Goal: Task Accomplishment & Management: Complete application form

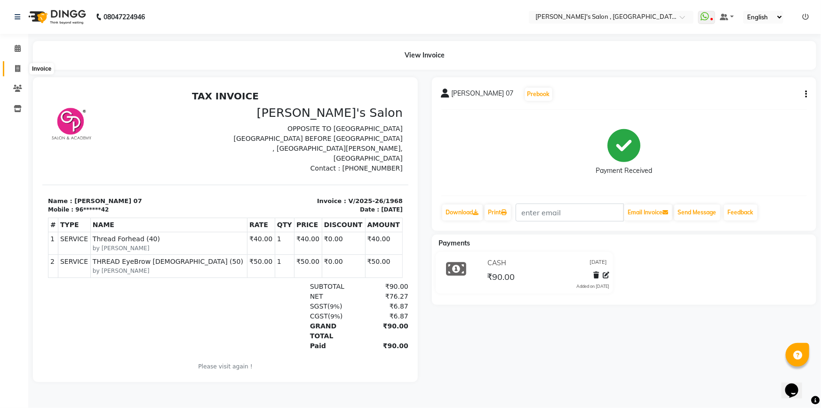
click at [14, 68] on span at bounding box center [17, 69] width 16 height 11
select select "service"
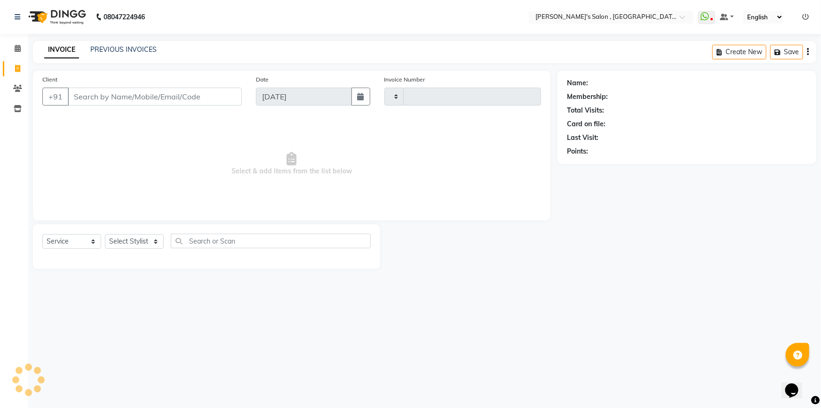
type input "1969"
select select "7416"
click at [18, 91] on icon at bounding box center [17, 88] width 9 height 7
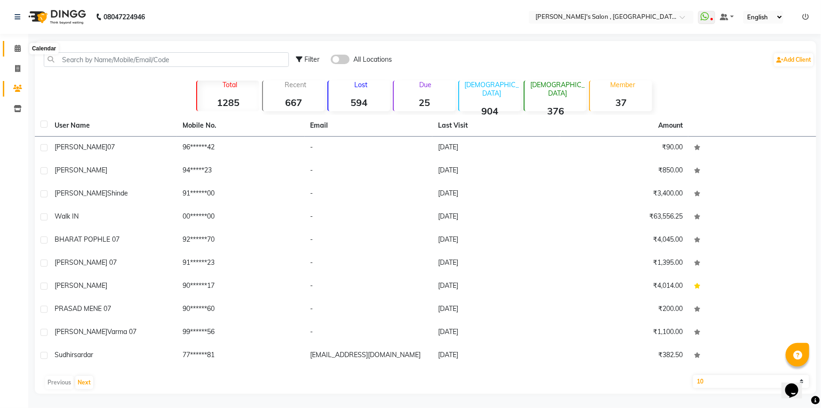
click at [18, 50] on icon at bounding box center [18, 48] width 6 height 7
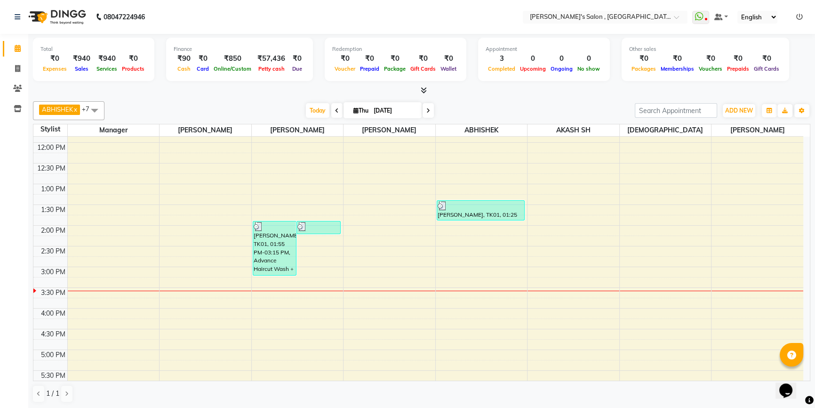
scroll to position [171, 0]
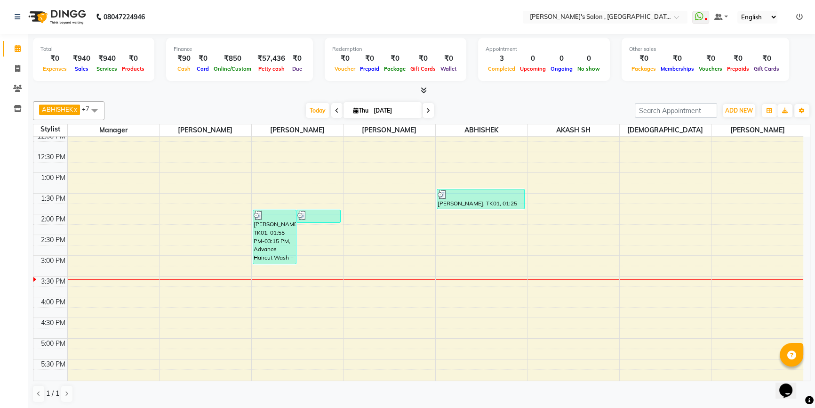
click at [337, 112] on span at bounding box center [336, 110] width 11 height 15
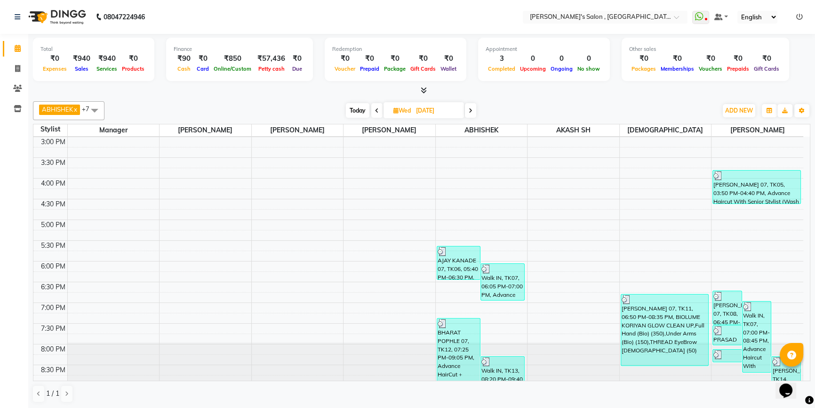
scroll to position [0, 0]
click at [377, 110] on icon at bounding box center [377, 111] width 4 height 6
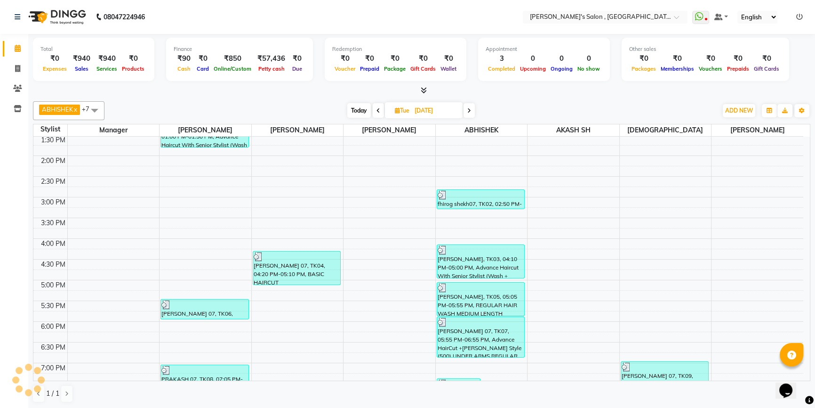
scroll to position [249, 0]
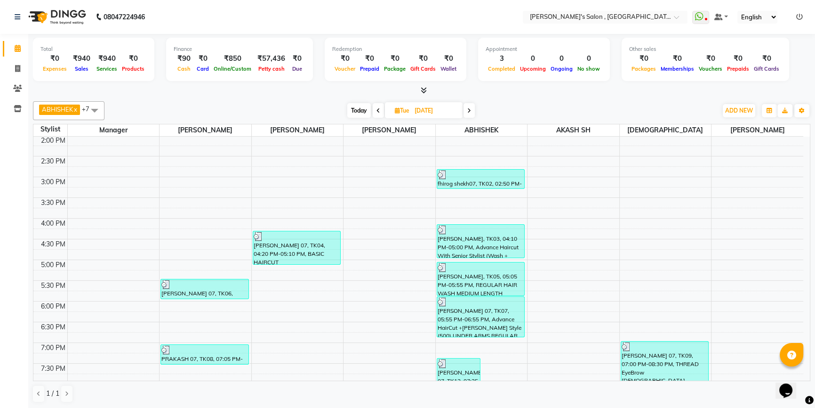
click at [378, 109] on icon at bounding box center [378, 111] width 4 height 6
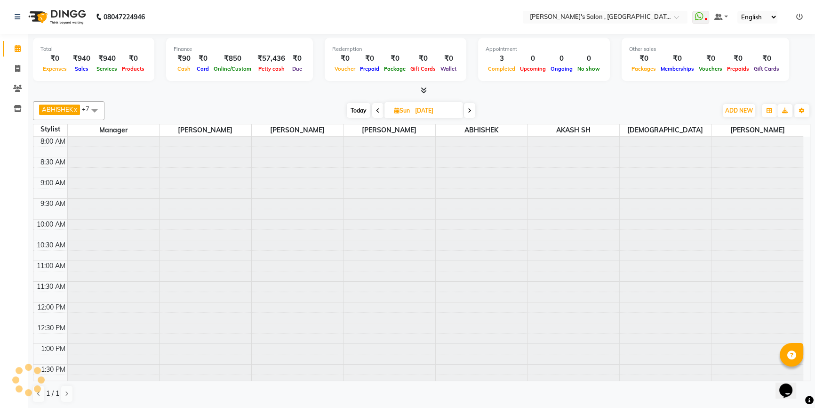
scroll to position [289, 0]
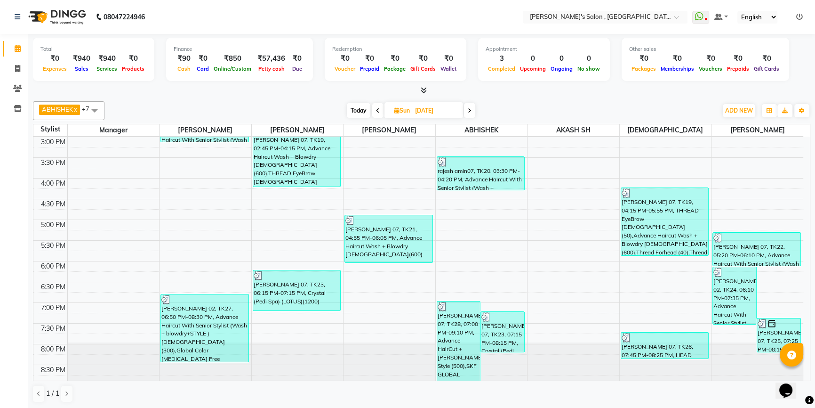
click at [469, 110] on icon at bounding box center [470, 111] width 4 height 6
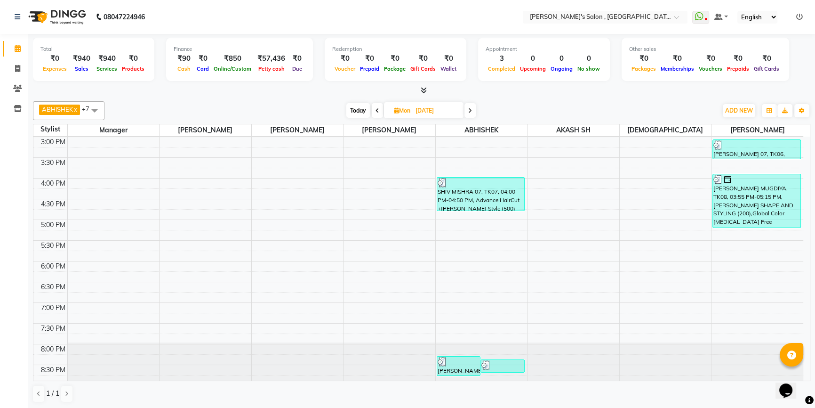
click at [469, 110] on span at bounding box center [469, 110] width 11 height 15
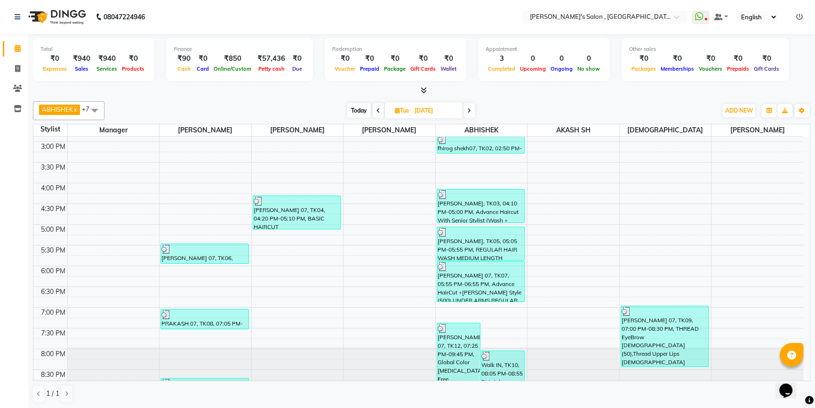
scroll to position [292, 0]
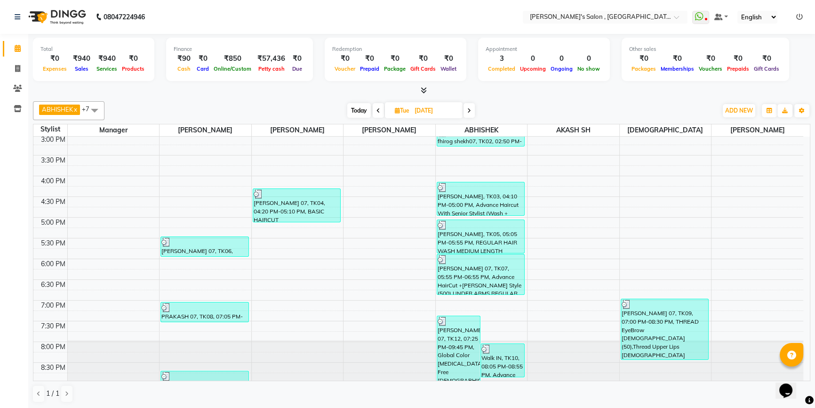
click at [472, 111] on span at bounding box center [469, 110] width 11 height 15
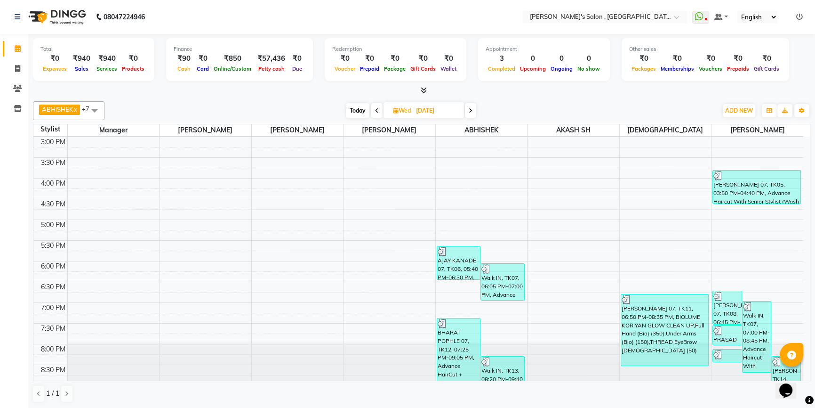
click at [472, 111] on icon at bounding box center [471, 111] width 4 height 6
type input "[DATE]"
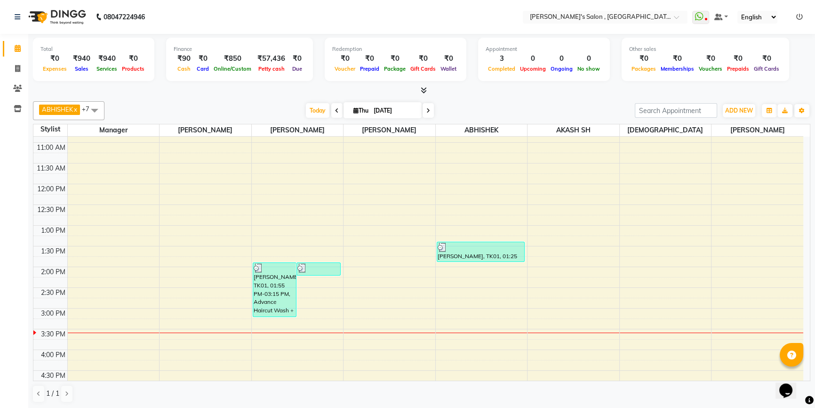
scroll to position [75, 0]
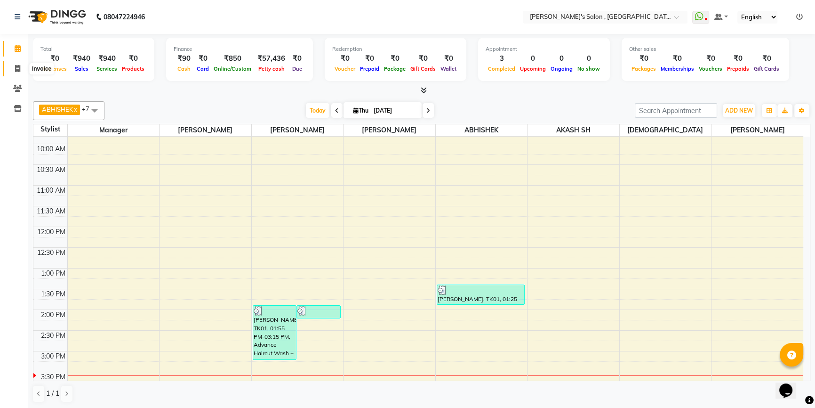
click at [16, 65] on icon at bounding box center [17, 68] width 5 height 7
select select "service"
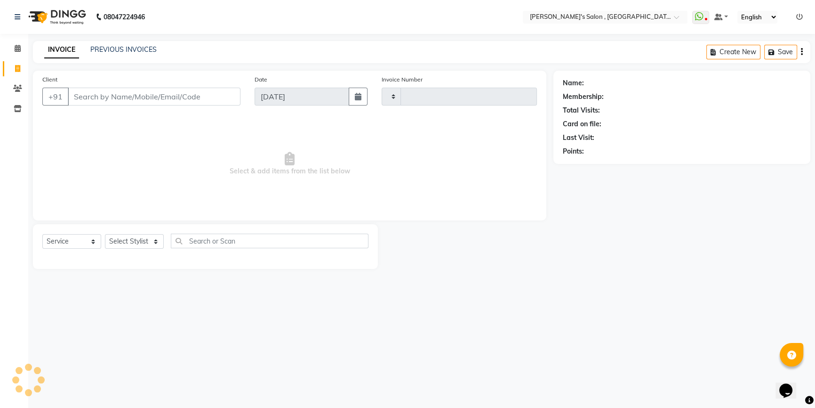
type input "1969"
select select "7416"
click at [124, 102] on input "Client" at bounding box center [155, 97] width 174 height 18
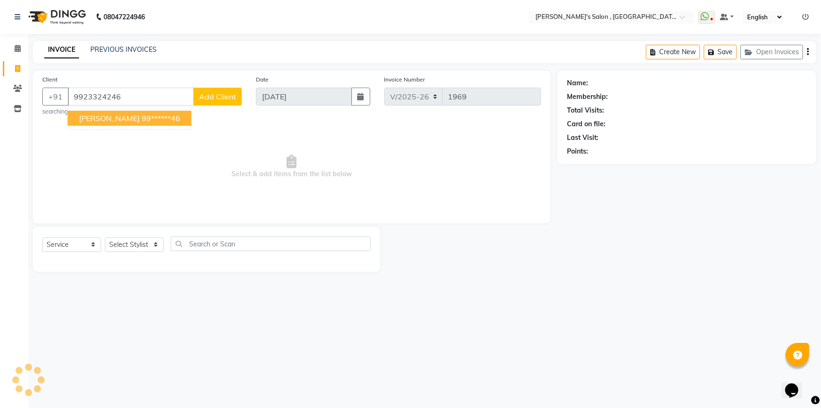
type input "9923324246"
select select "1: Object"
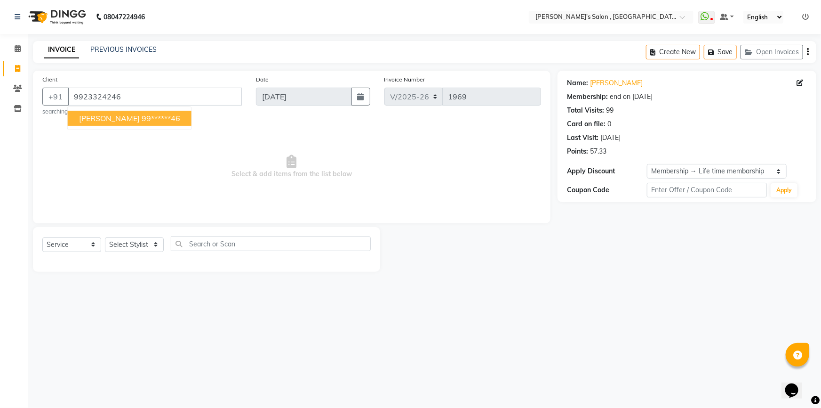
click at [112, 117] on span "[PERSON_NAME]" at bounding box center [109, 117] width 61 height 9
type input "99******46"
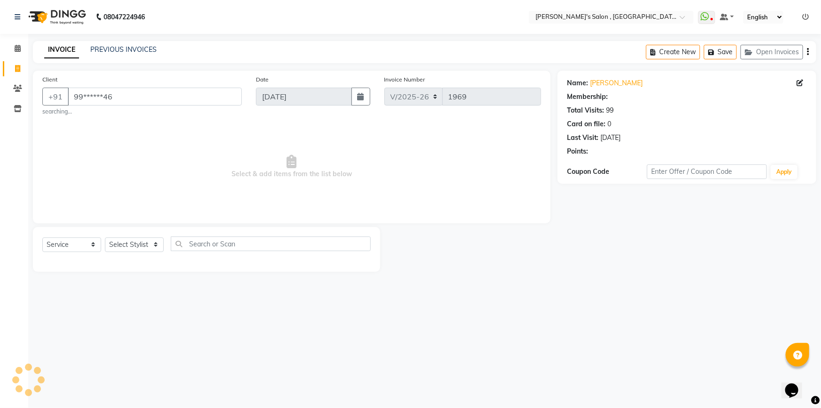
select select "1: Object"
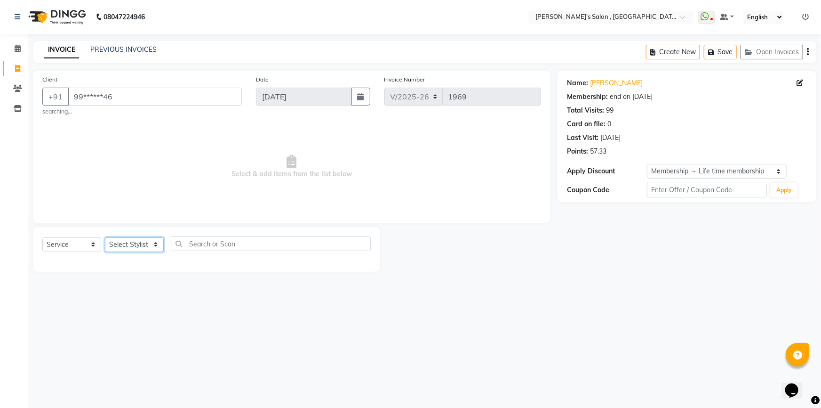
click at [134, 250] on select "Select Stylist ABHISHEK [PERSON_NAME] AKASH SH ARJUN SIR Manager [PERSON_NAME] …" at bounding box center [134, 244] width 59 height 15
select select "79873"
click at [105, 237] on select "Select Stylist ABHISHEK [PERSON_NAME] AKASH SH ARJUN SIR Manager [PERSON_NAME] …" at bounding box center [134, 244] width 59 height 15
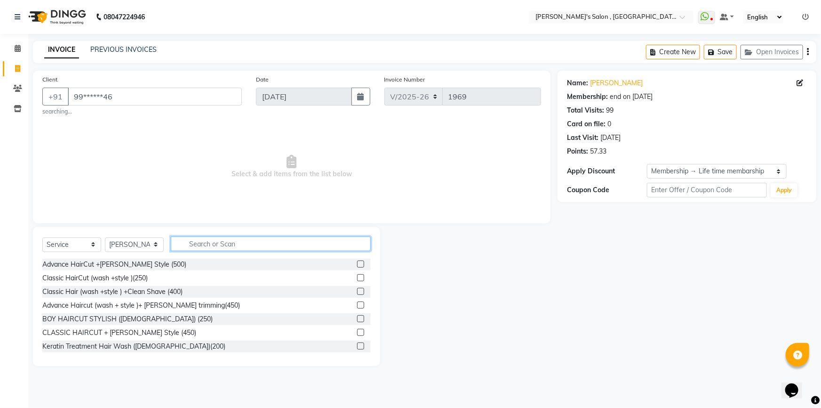
click at [225, 240] on input "text" at bounding box center [271, 243] width 200 height 15
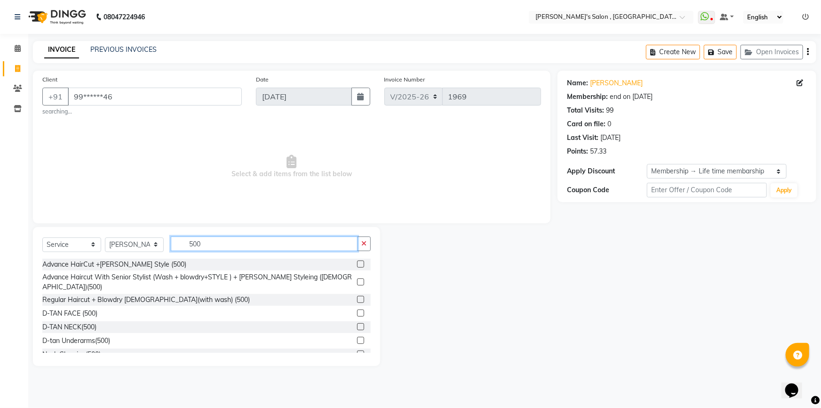
type input "500"
click at [357, 279] on label at bounding box center [360, 281] width 7 height 7
click at [357, 279] on input "checkbox" at bounding box center [360, 282] width 6 height 6
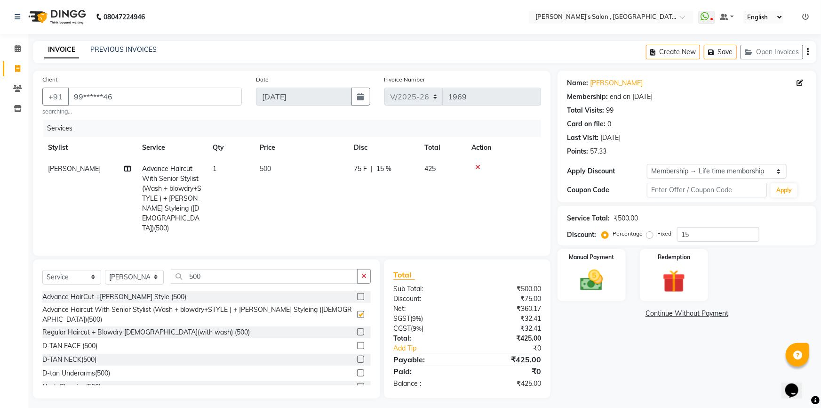
checkbox input "false"
click at [598, 264] on div "Manual Payment" at bounding box center [591, 275] width 71 height 54
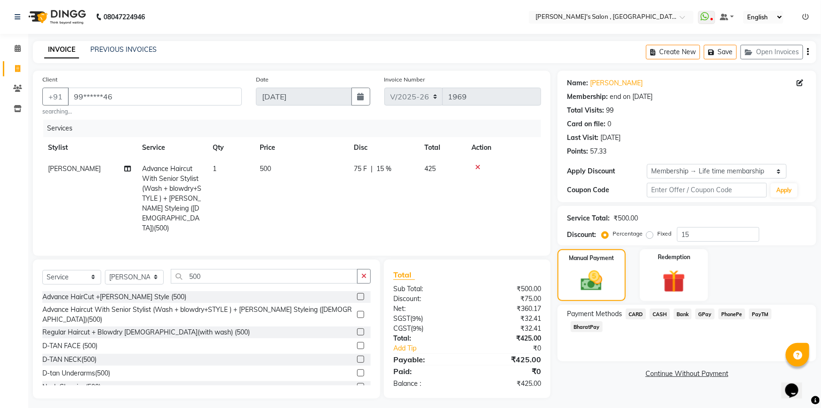
click at [603, 321] on span "BharatPay" at bounding box center [587, 326] width 32 height 11
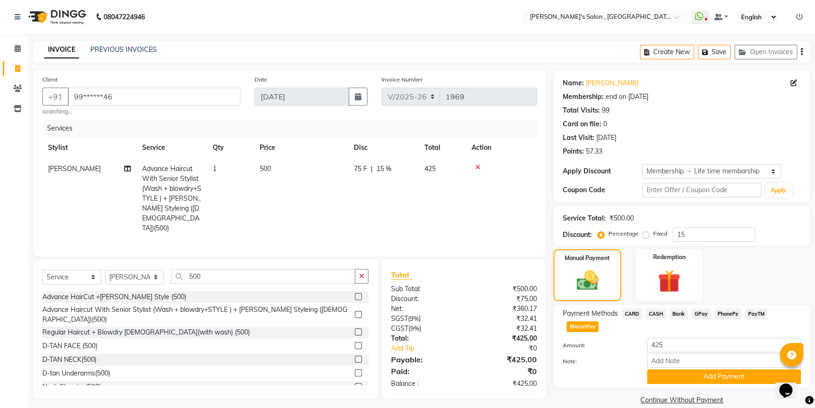
scroll to position [13, 0]
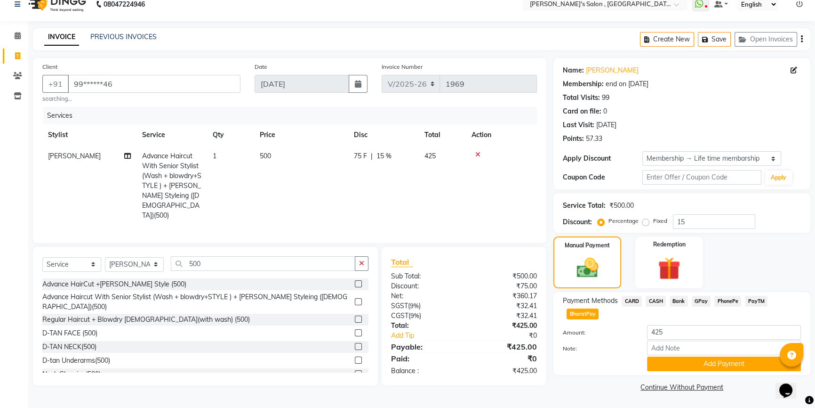
click at [589, 316] on span "BharatPay" at bounding box center [583, 313] width 32 height 11
click at [693, 362] on button "Add Payment" at bounding box center [724, 363] width 154 height 15
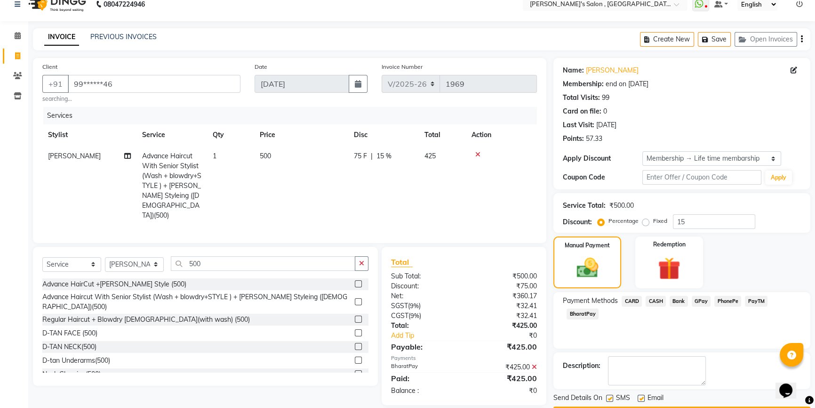
scroll to position [57, 0]
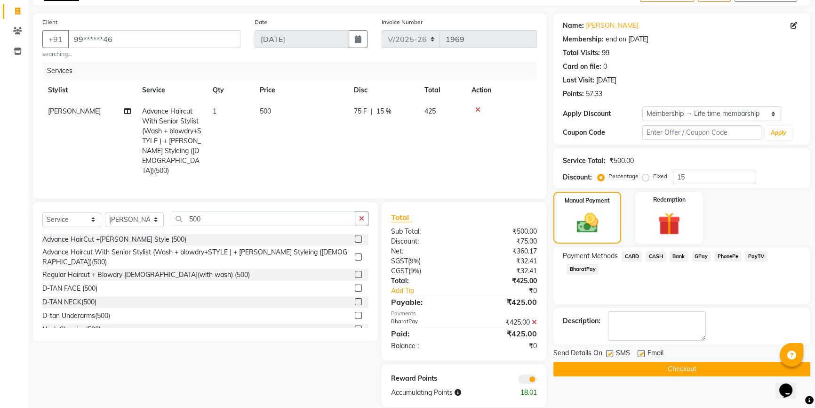
click at [685, 369] on button "Checkout" at bounding box center [681, 368] width 257 height 15
